Goal: Transaction & Acquisition: Book appointment/travel/reservation

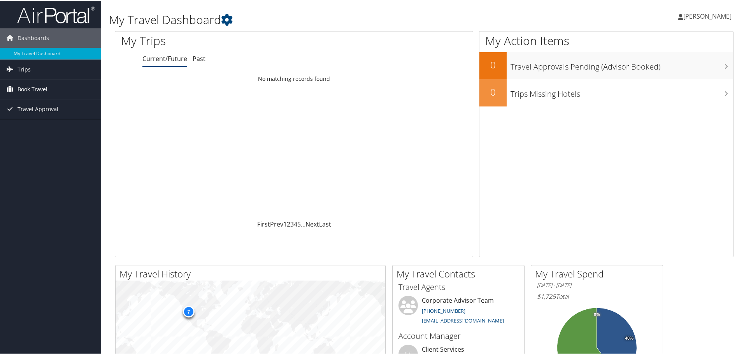
click at [34, 90] on span "Book Travel" at bounding box center [33, 88] width 30 height 19
click at [43, 128] on link "Book/Manage Online Trips" at bounding box center [50, 128] width 101 height 12
